Goal: Transaction & Acquisition: Download file/media

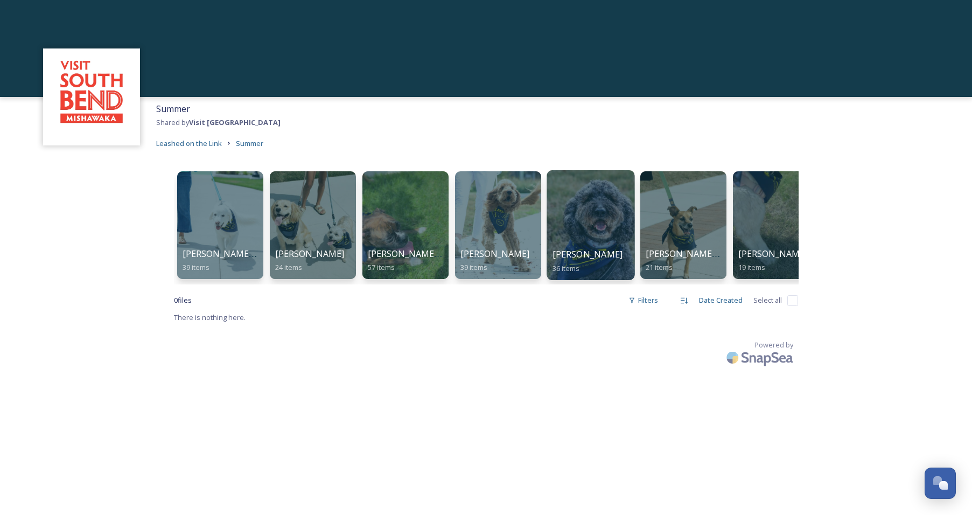
click at [578, 205] on div at bounding box center [591, 225] width 88 height 110
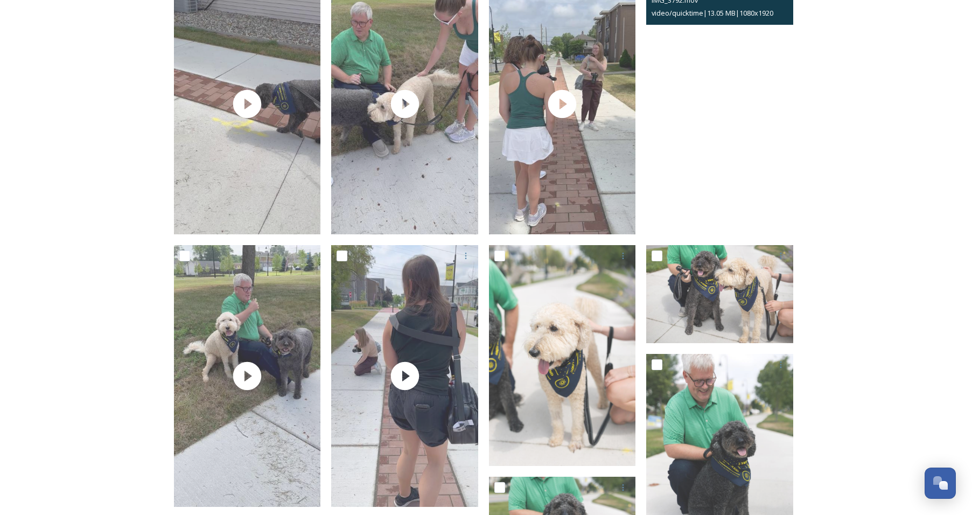
scroll to position [764, 0]
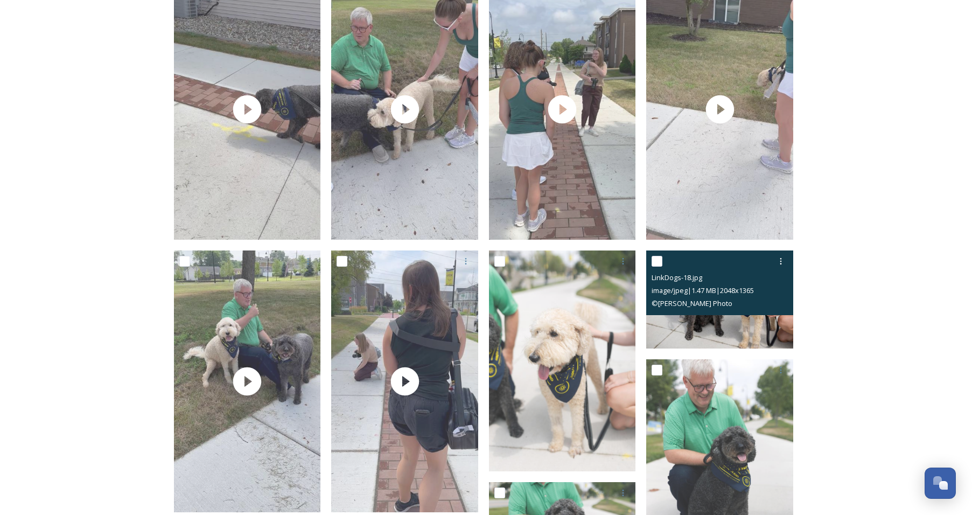
click at [745, 287] on span "image/jpeg | 1.47 MB | 2048 x 1365" at bounding box center [703, 290] width 102 height 10
click at [746, 322] on img at bounding box center [719, 299] width 147 height 98
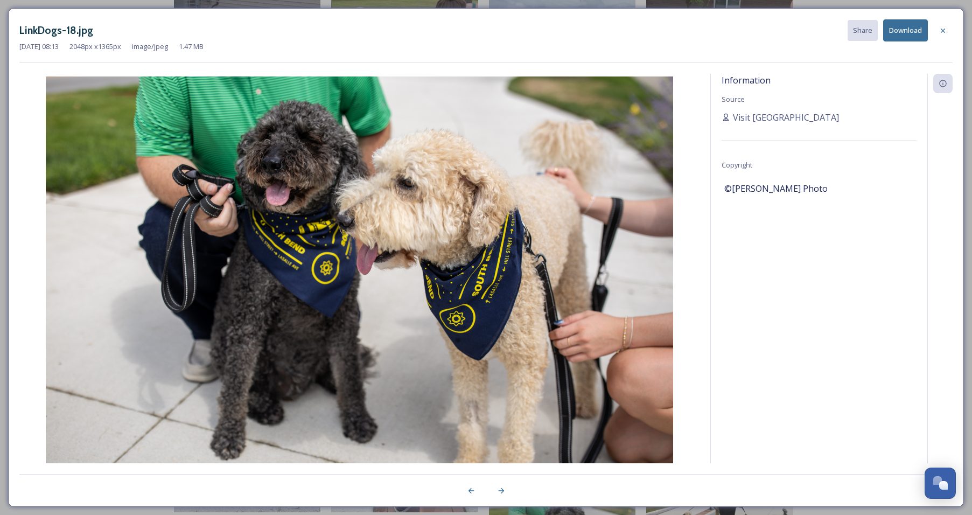
click at [904, 37] on button "Download" at bounding box center [905, 30] width 45 height 22
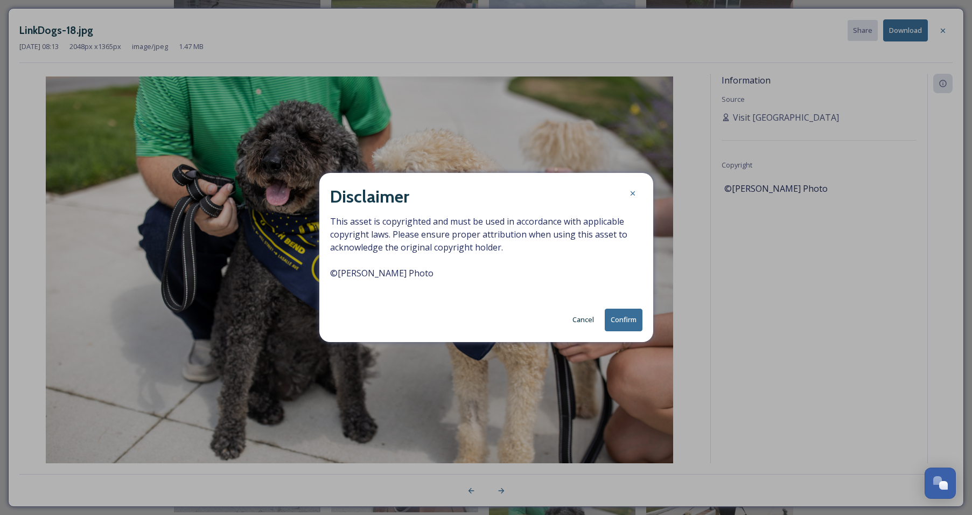
click at [626, 317] on button "Confirm" at bounding box center [624, 320] width 38 height 22
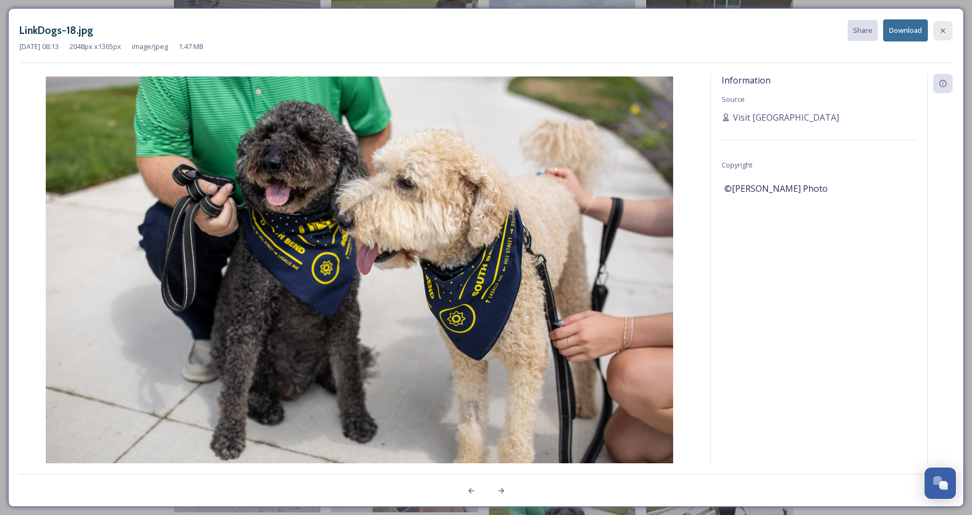
click at [944, 27] on icon at bounding box center [943, 30] width 9 height 9
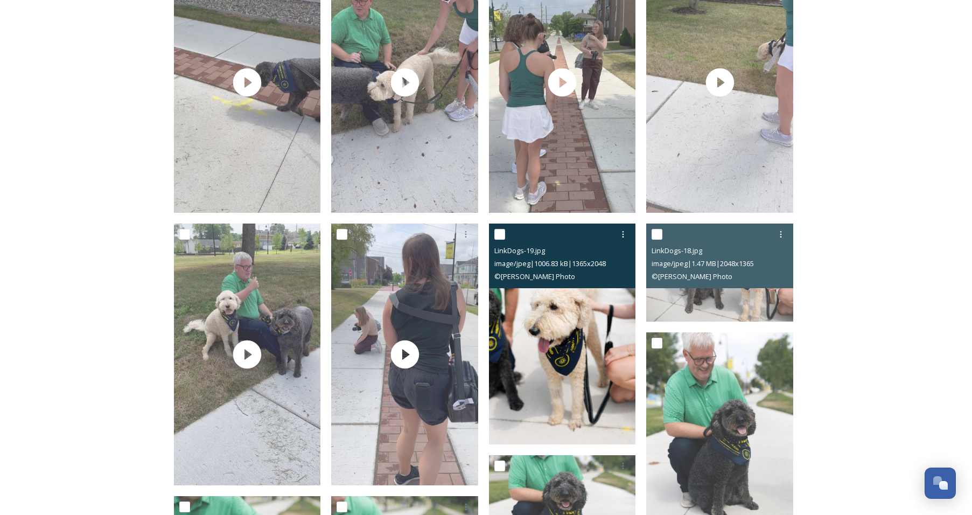
scroll to position [942, 0]
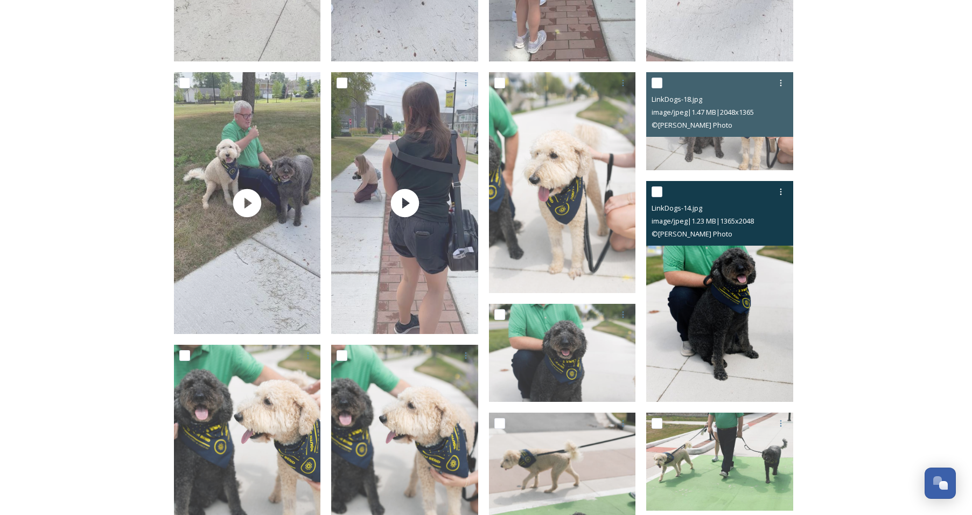
click at [732, 312] on img at bounding box center [719, 291] width 147 height 221
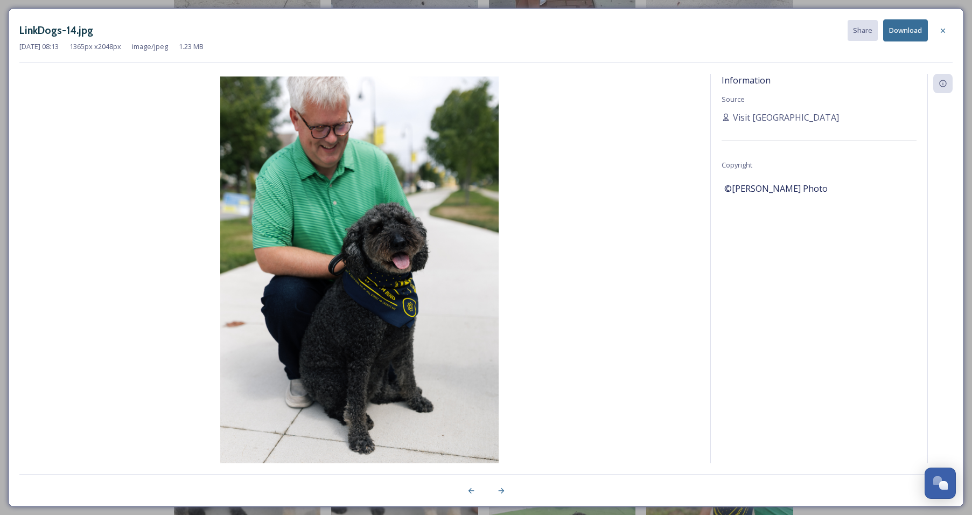
click at [909, 30] on button "Download" at bounding box center [905, 30] width 45 height 22
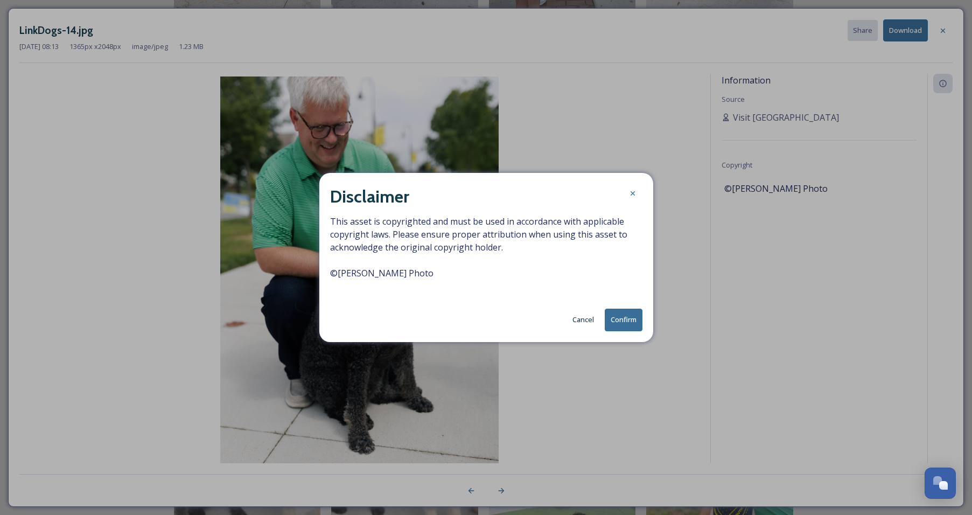
click at [624, 322] on button "Confirm" at bounding box center [624, 320] width 38 height 22
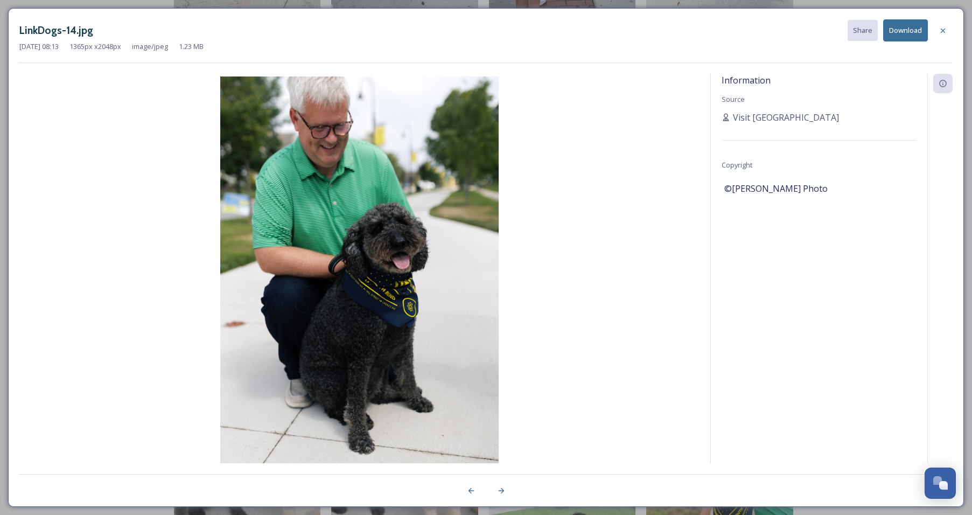
drag, startPoint x: 947, startPoint y: 27, endPoint x: 870, endPoint y: 87, distance: 97.8
click at [947, 27] on icon at bounding box center [943, 30] width 9 height 9
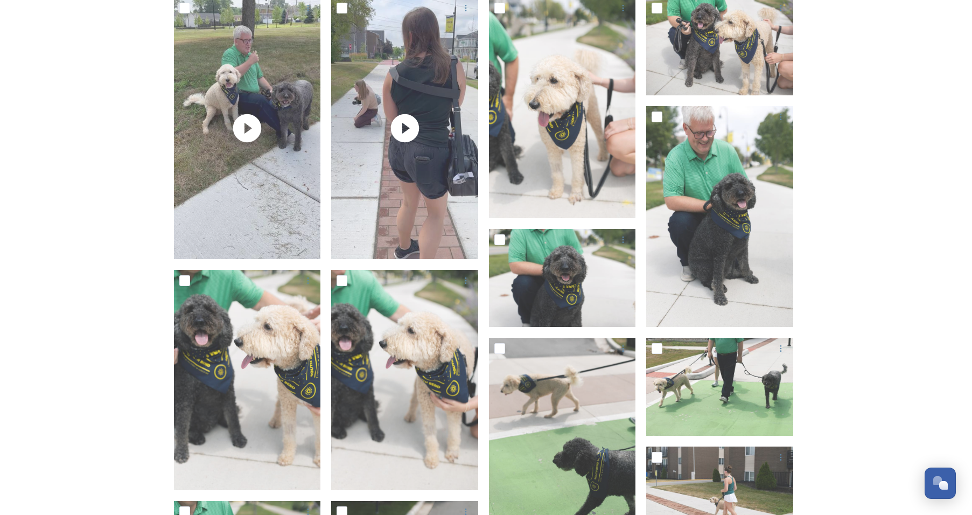
scroll to position [980, 0]
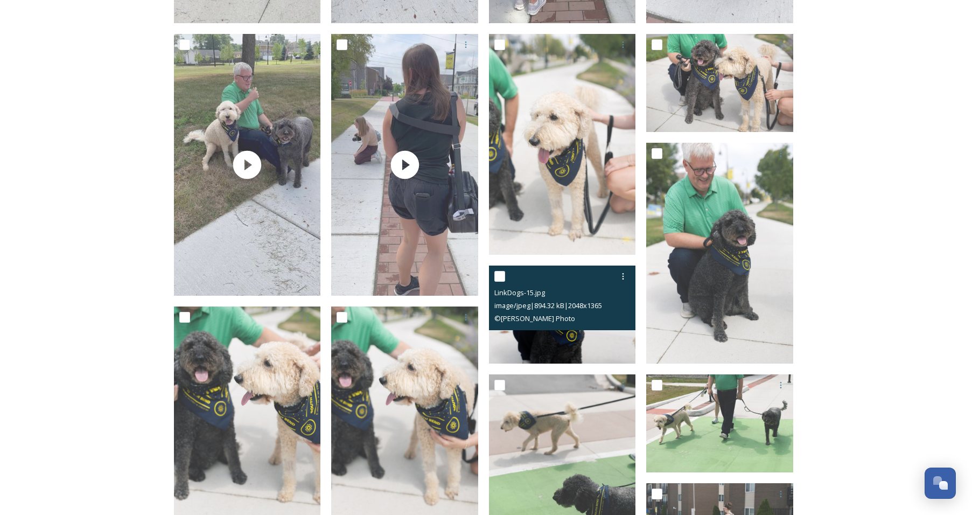
click at [602, 325] on div "LinkDogs-15.jpg image/jpeg | 894.32 kB | 2048 x 1365 © [PERSON_NAME] Photo" at bounding box center [562, 298] width 147 height 65
click at [601, 347] on img at bounding box center [562, 315] width 147 height 98
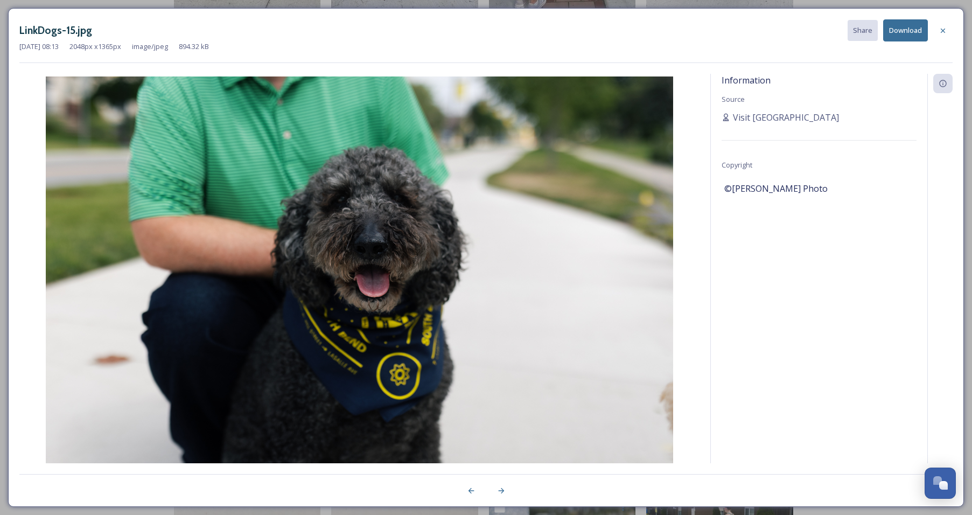
click at [914, 30] on button "Download" at bounding box center [905, 30] width 45 height 22
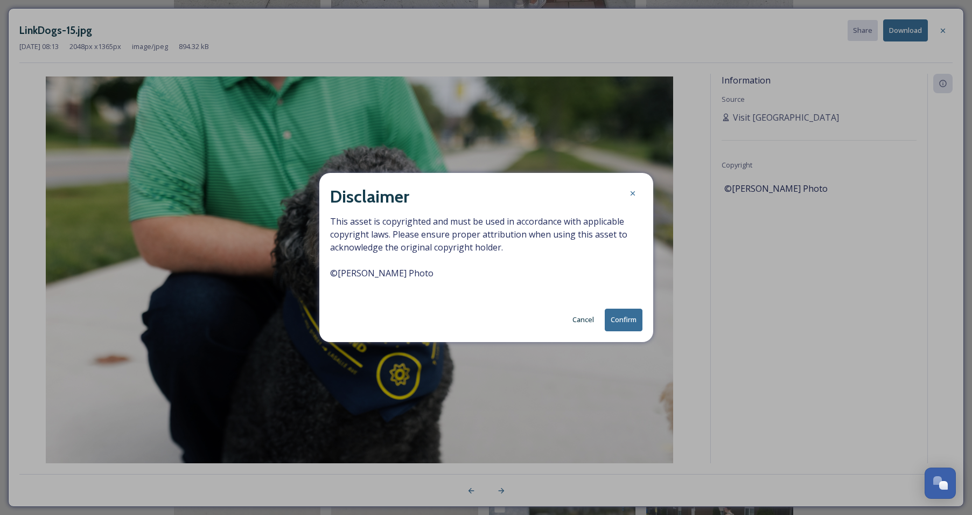
click at [623, 320] on button "Confirm" at bounding box center [624, 320] width 38 height 22
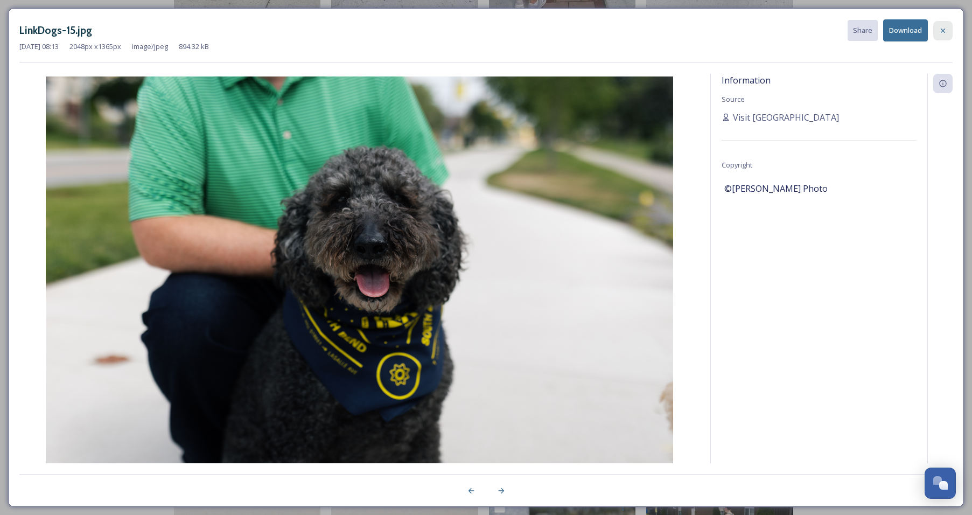
click at [944, 33] on icon at bounding box center [943, 30] width 9 height 9
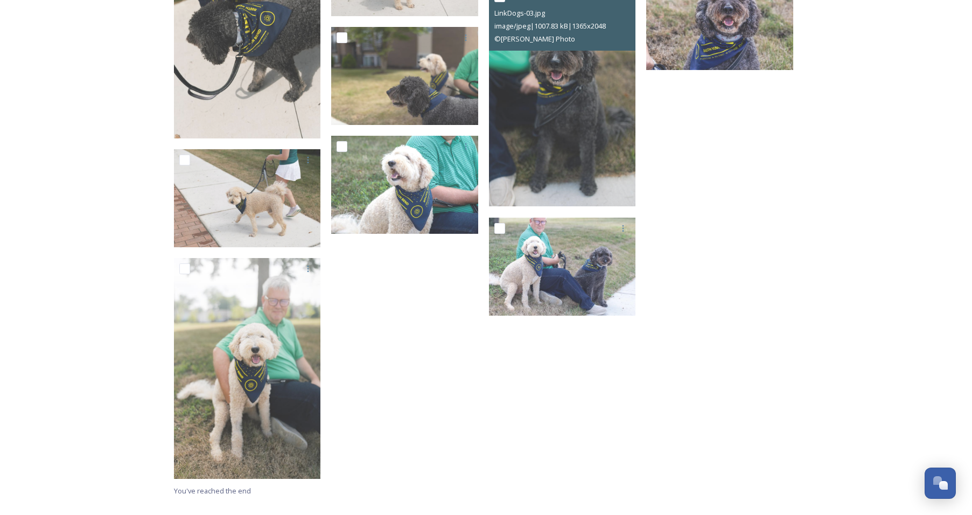
scroll to position [1422, 0]
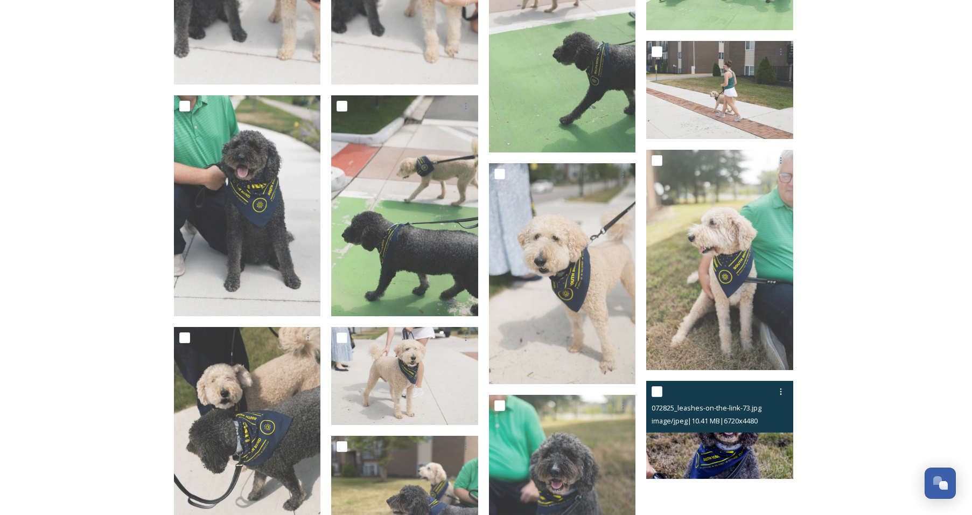
click at [742, 445] on img at bounding box center [719, 430] width 147 height 98
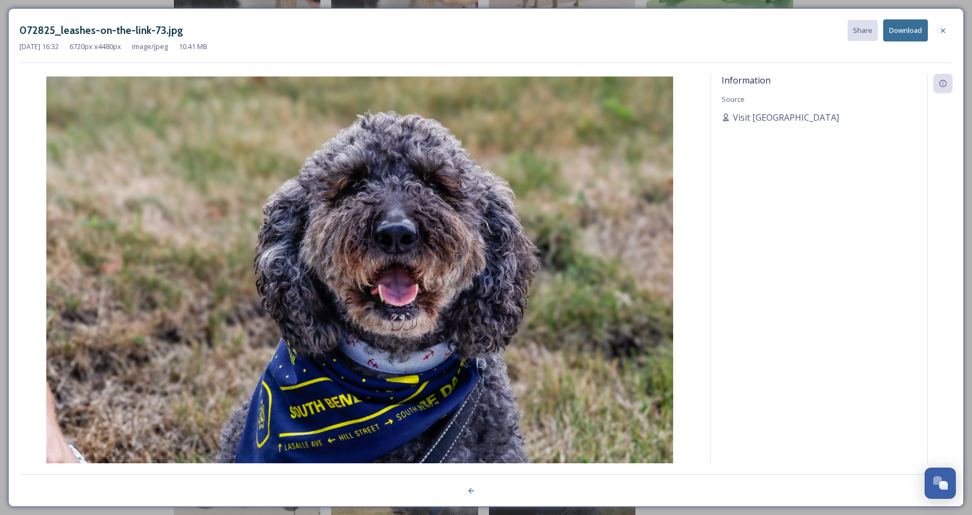
click at [906, 27] on button "Download" at bounding box center [905, 30] width 45 height 22
click at [945, 31] on icon at bounding box center [943, 30] width 9 height 9
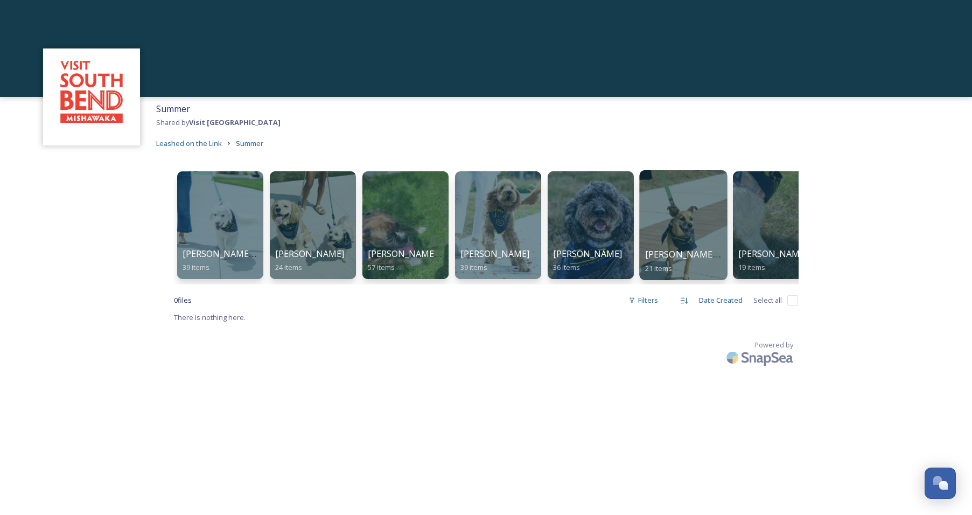
click at [679, 216] on div at bounding box center [683, 225] width 88 height 110
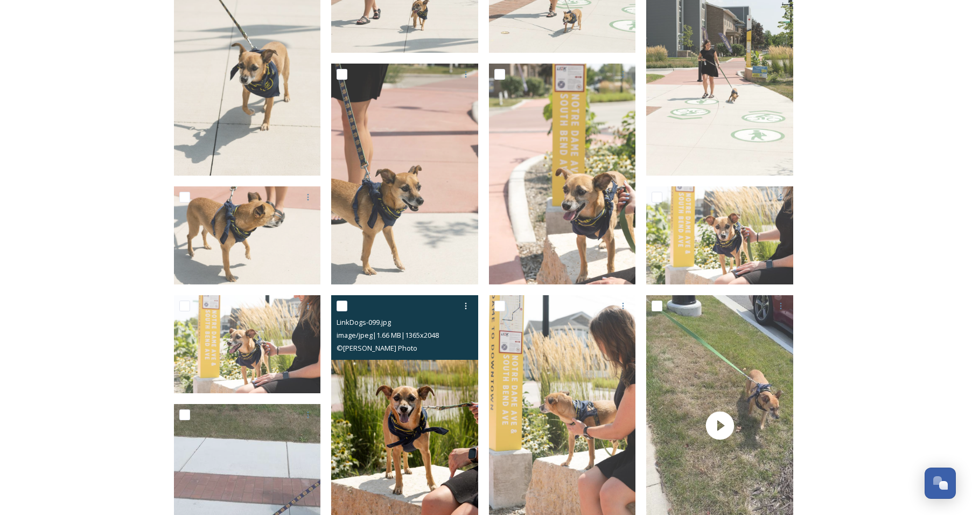
scroll to position [241, 0]
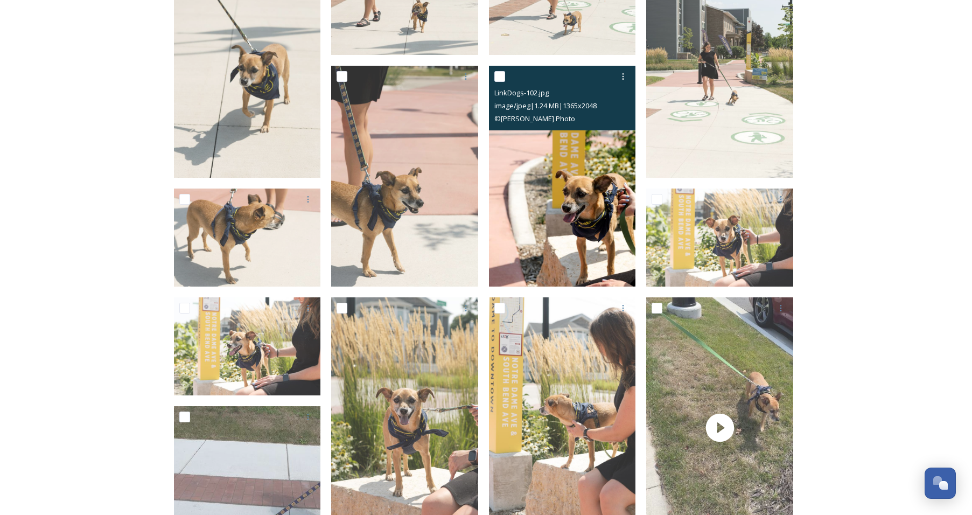
click at [594, 203] on img at bounding box center [562, 176] width 147 height 221
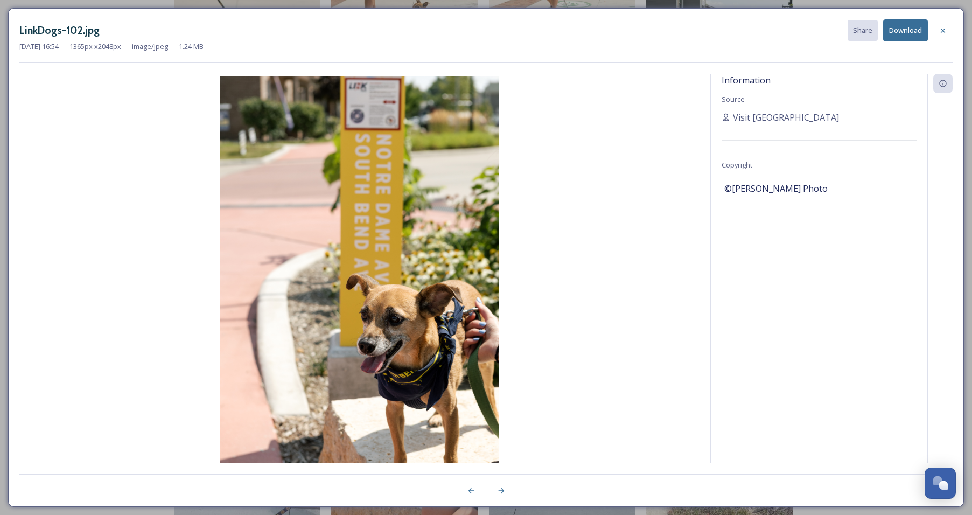
click at [906, 36] on button "Download" at bounding box center [905, 30] width 45 height 22
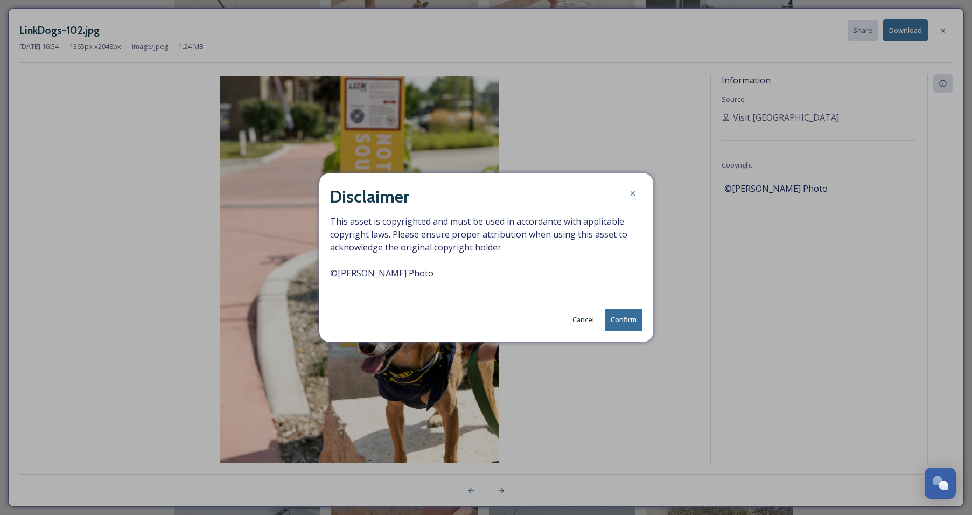
click at [624, 319] on button "Confirm" at bounding box center [624, 320] width 38 height 22
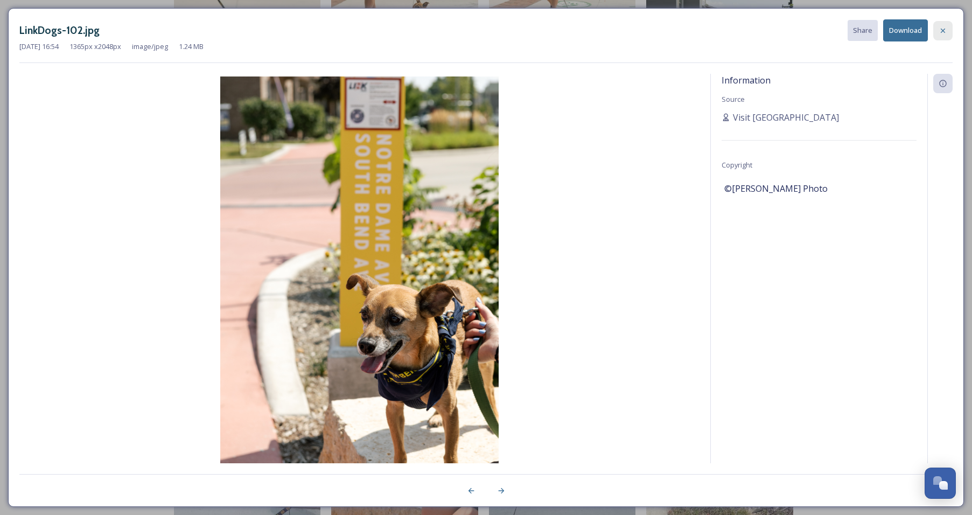
click at [944, 33] on icon at bounding box center [943, 30] width 9 height 9
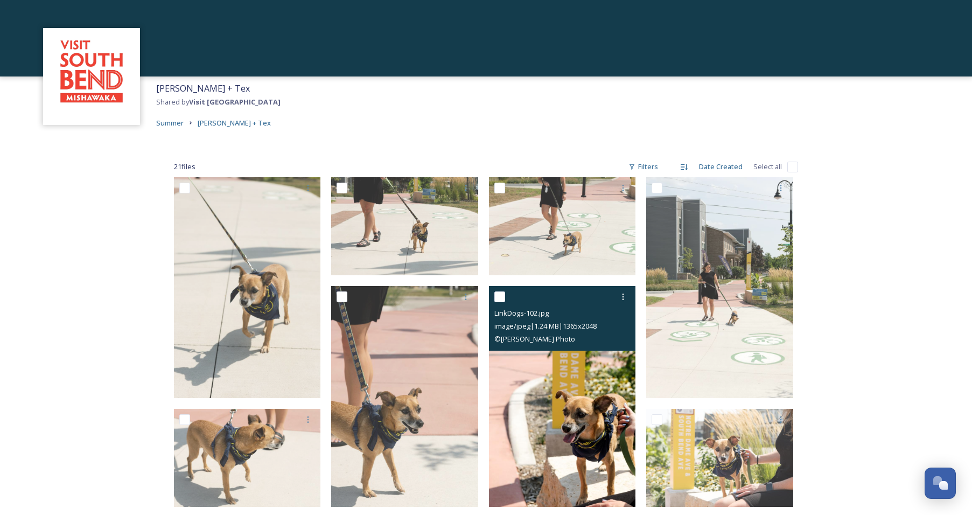
scroll to position [3, 0]
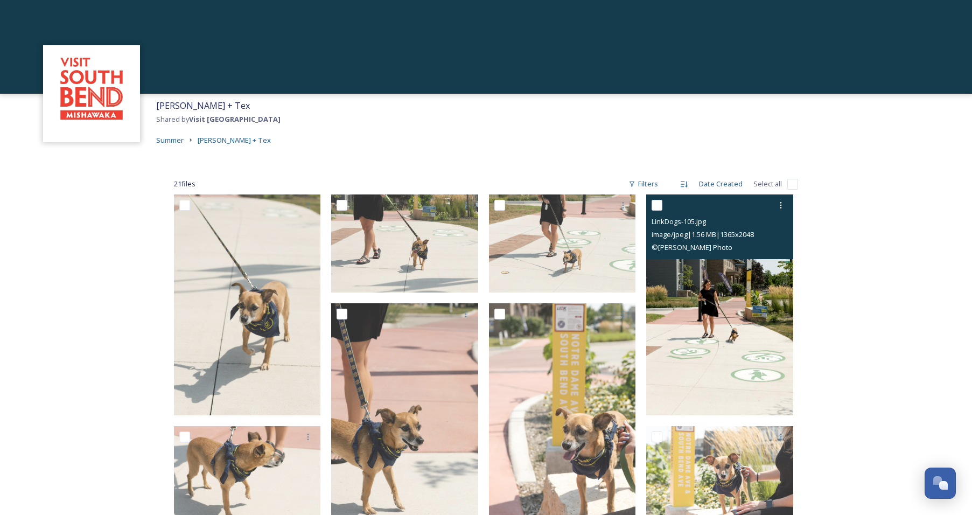
click at [742, 334] on img at bounding box center [719, 304] width 147 height 221
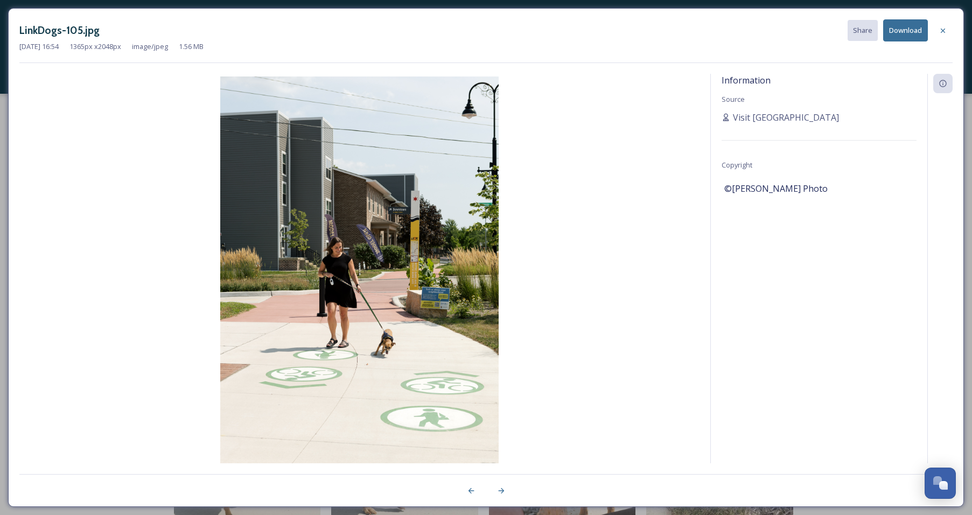
click at [911, 32] on button "Download" at bounding box center [905, 30] width 45 height 22
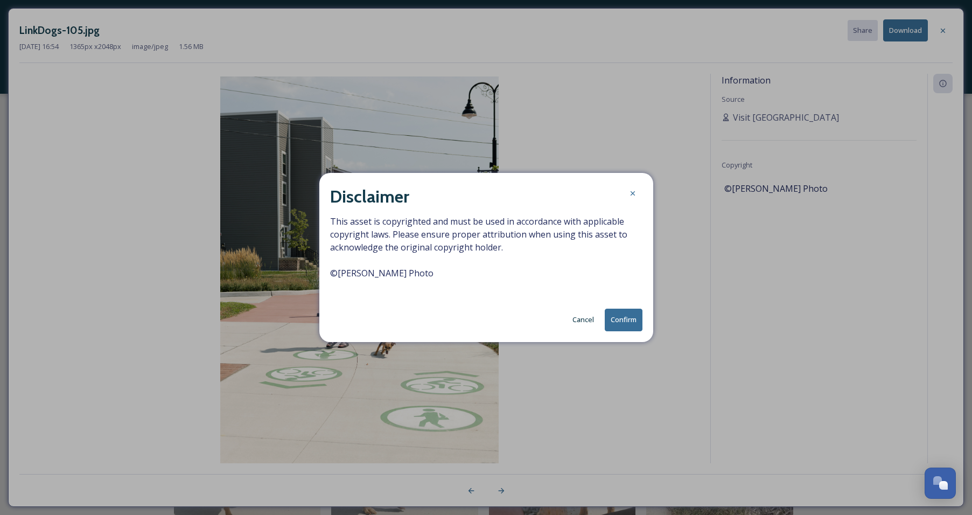
click at [626, 321] on button "Confirm" at bounding box center [624, 320] width 38 height 22
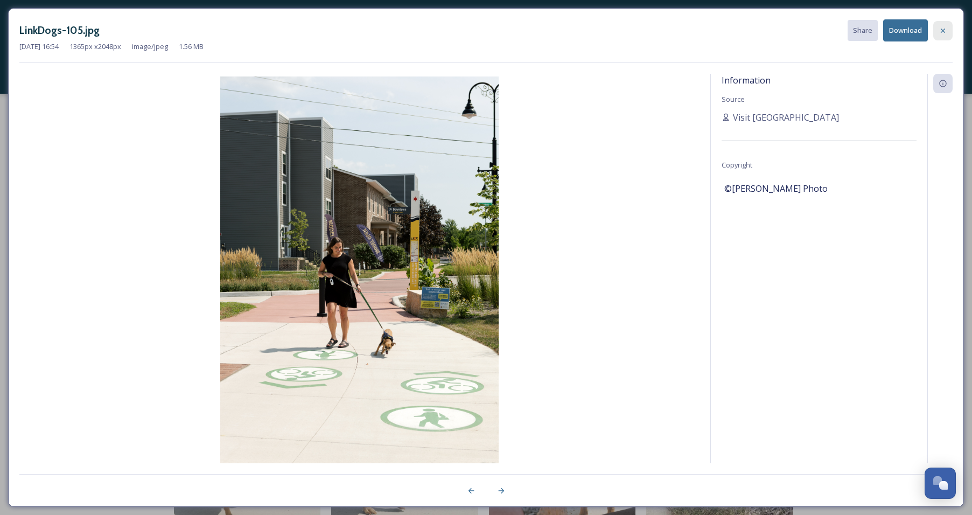
click at [940, 32] on icon at bounding box center [943, 30] width 9 height 9
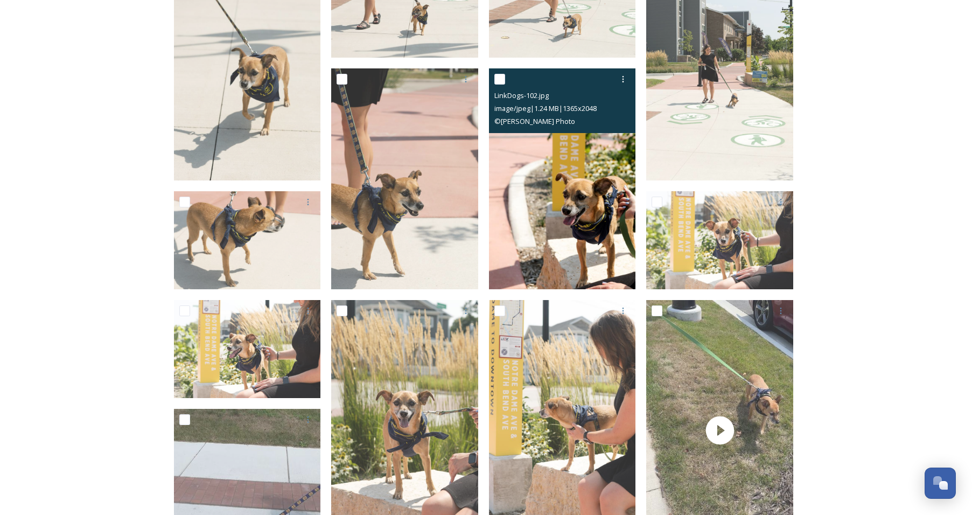
scroll to position [258, 0]
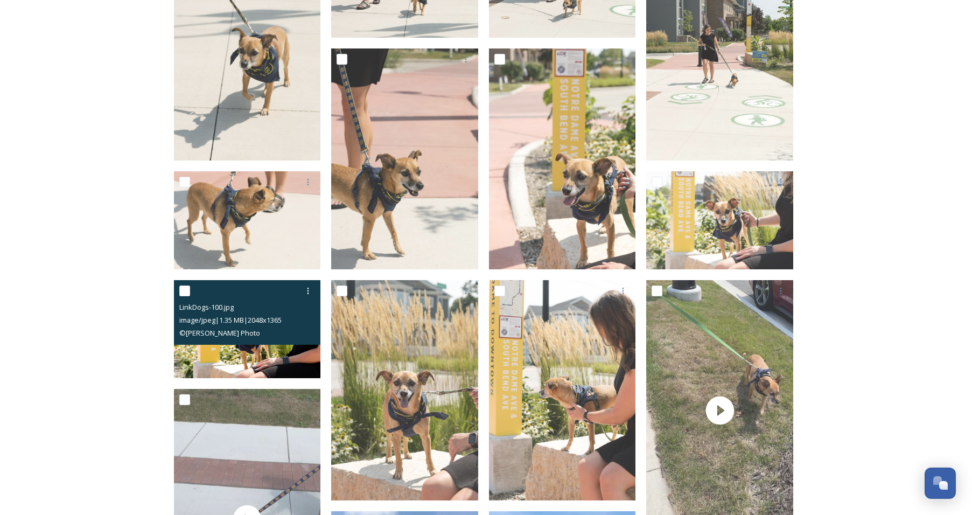
click at [248, 358] on img at bounding box center [247, 329] width 147 height 98
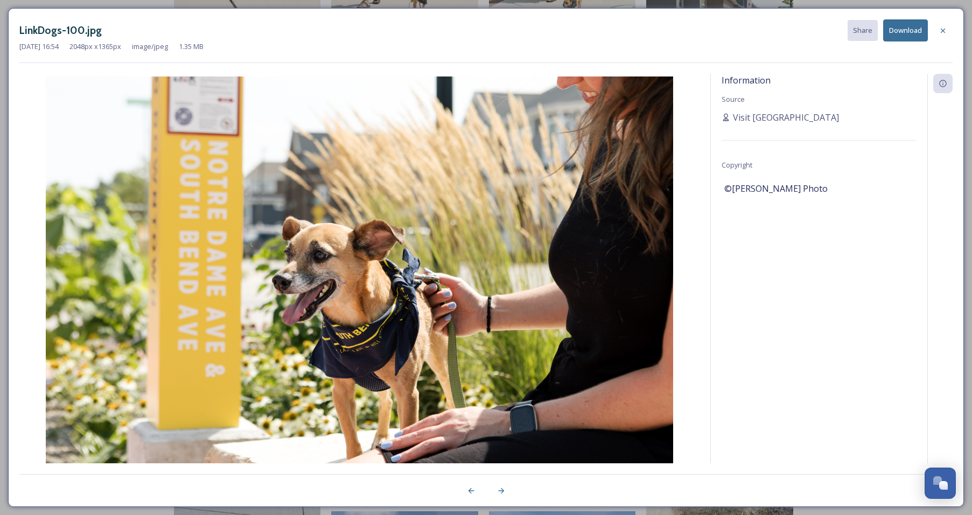
click at [905, 37] on button "Download" at bounding box center [905, 30] width 45 height 22
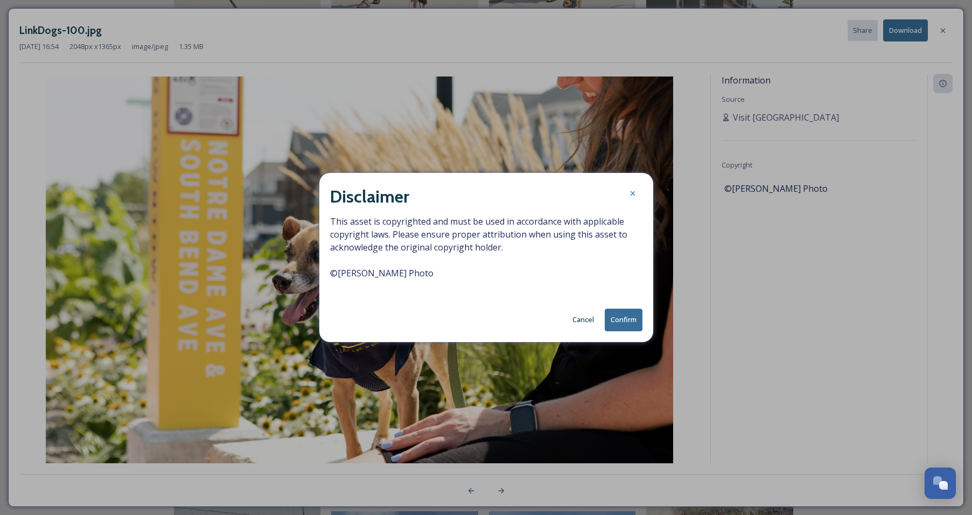
click at [624, 322] on button "Confirm" at bounding box center [624, 320] width 38 height 22
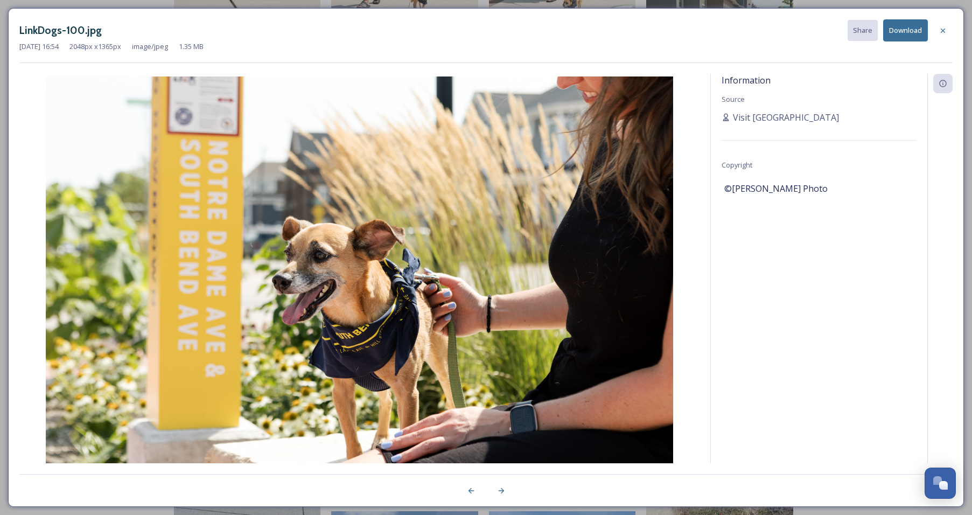
click at [946, 32] on icon at bounding box center [943, 30] width 9 height 9
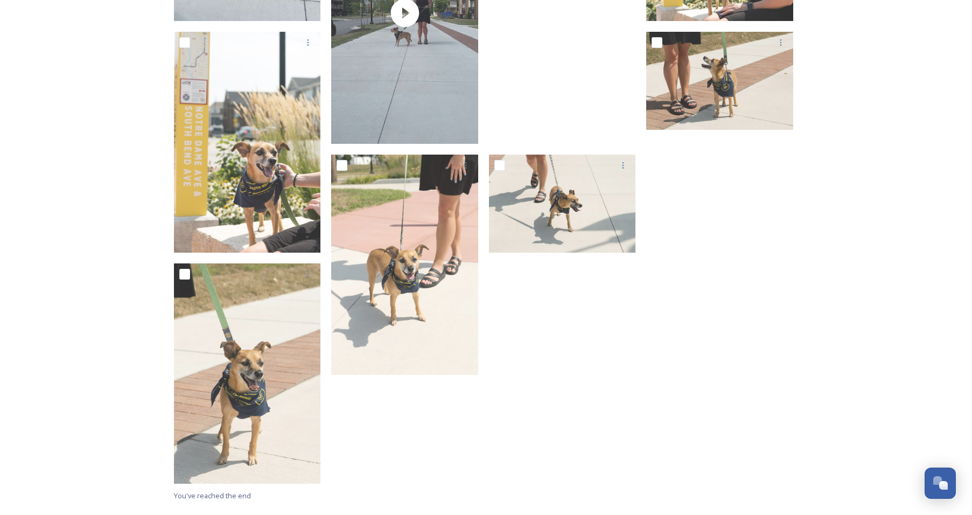
scroll to position [931, 0]
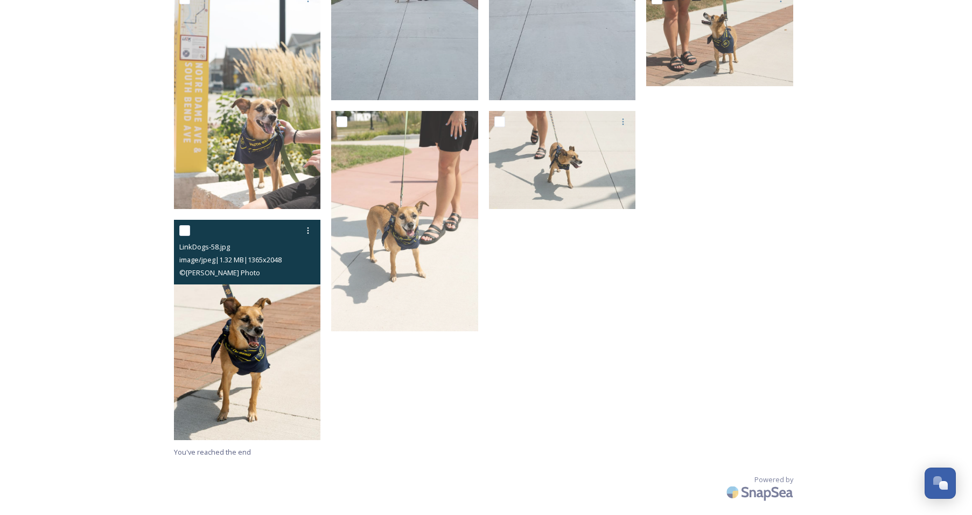
click at [280, 332] on img at bounding box center [247, 330] width 147 height 221
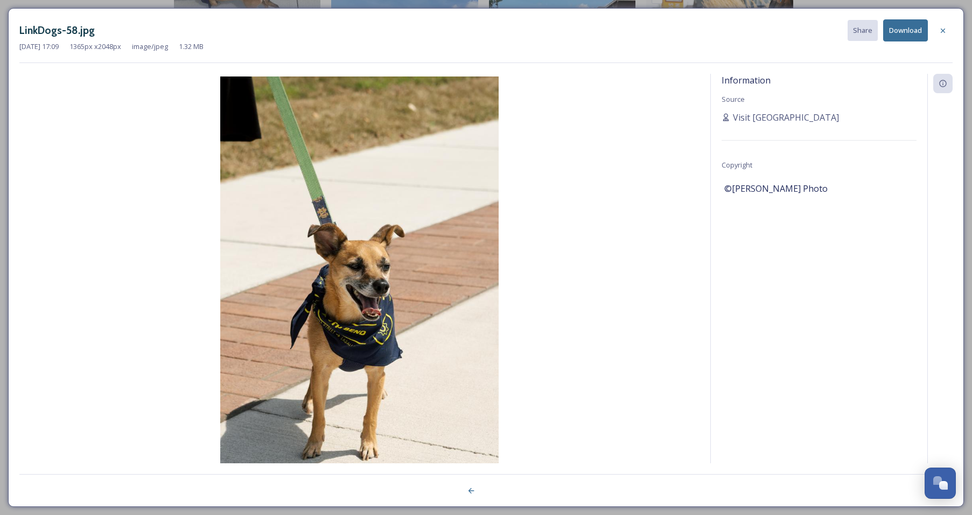
scroll to position [822, 0]
click at [912, 33] on button "Download" at bounding box center [905, 30] width 45 height 22
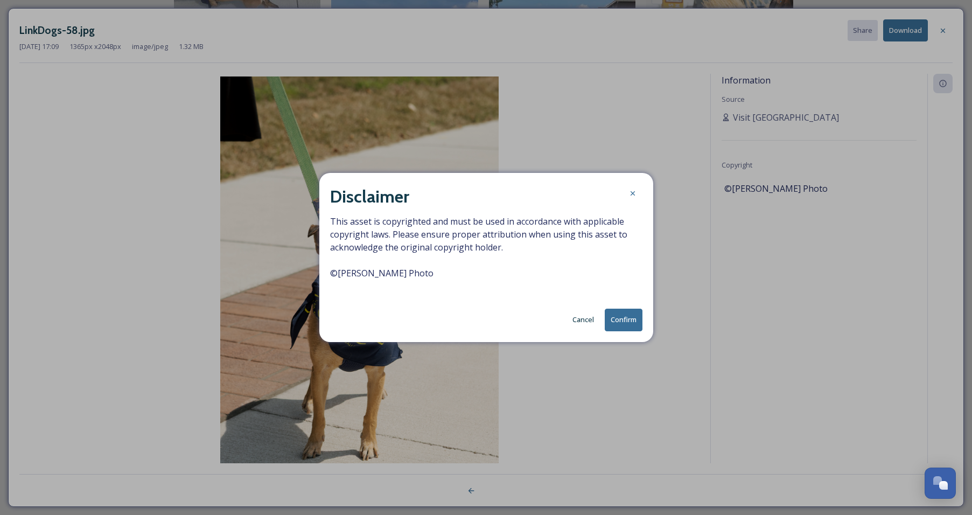
click at [633, 323] on button "Confirm" at bounding box center [624, 320] width 38 height 22
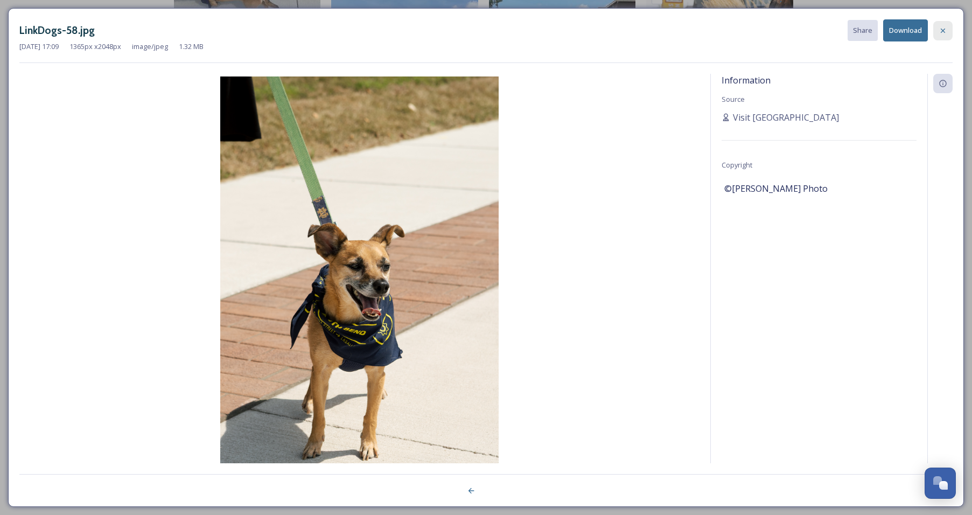
click at [946, 31] on icon at bounding box center [943, 30] width 9 height 9
